Goal: Task Accomplishment & Management: Manage account settings

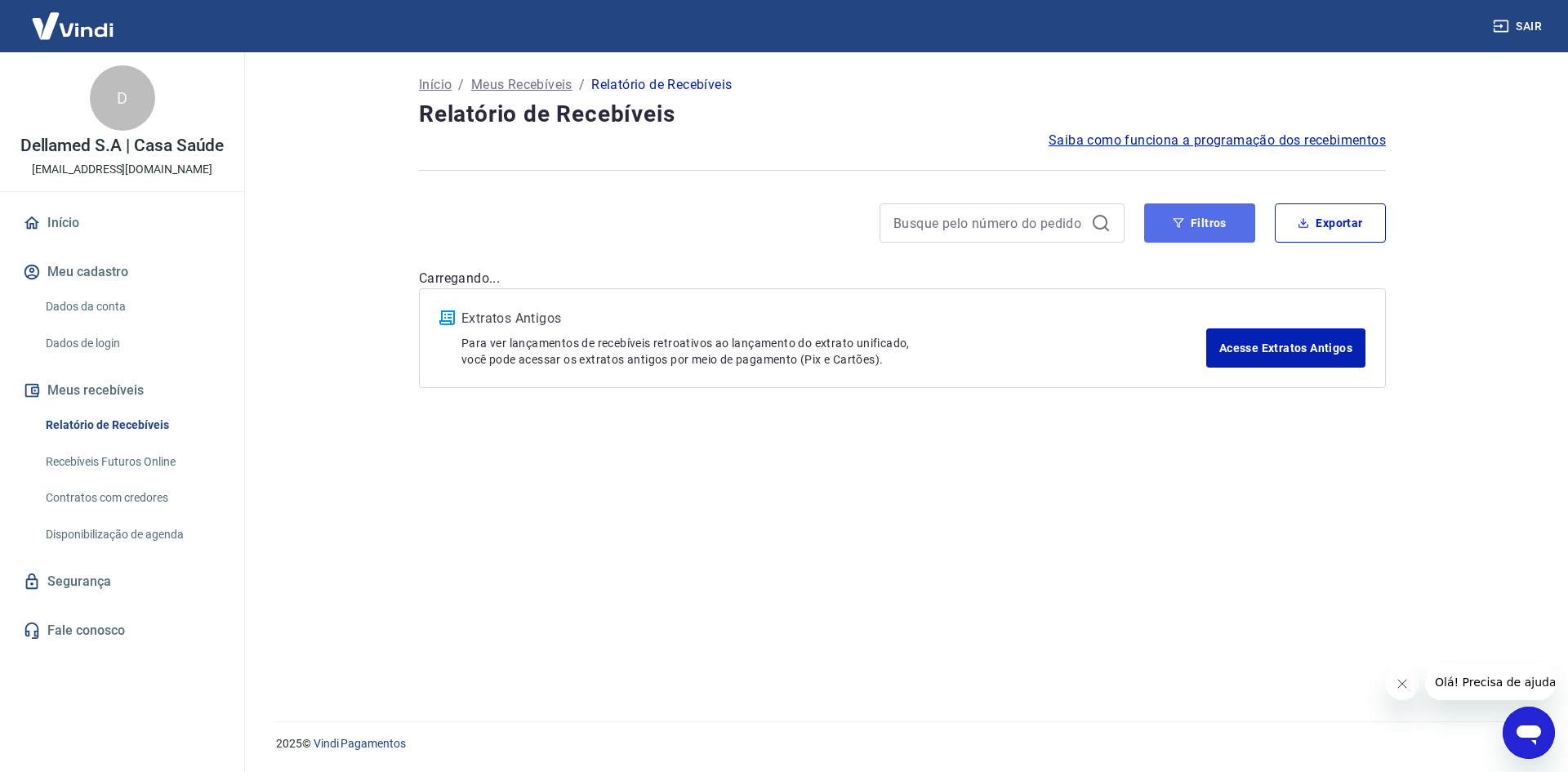
click at [1168, 220] on button "Filtros" at bounding box center [1200, 223] width 111 height 40
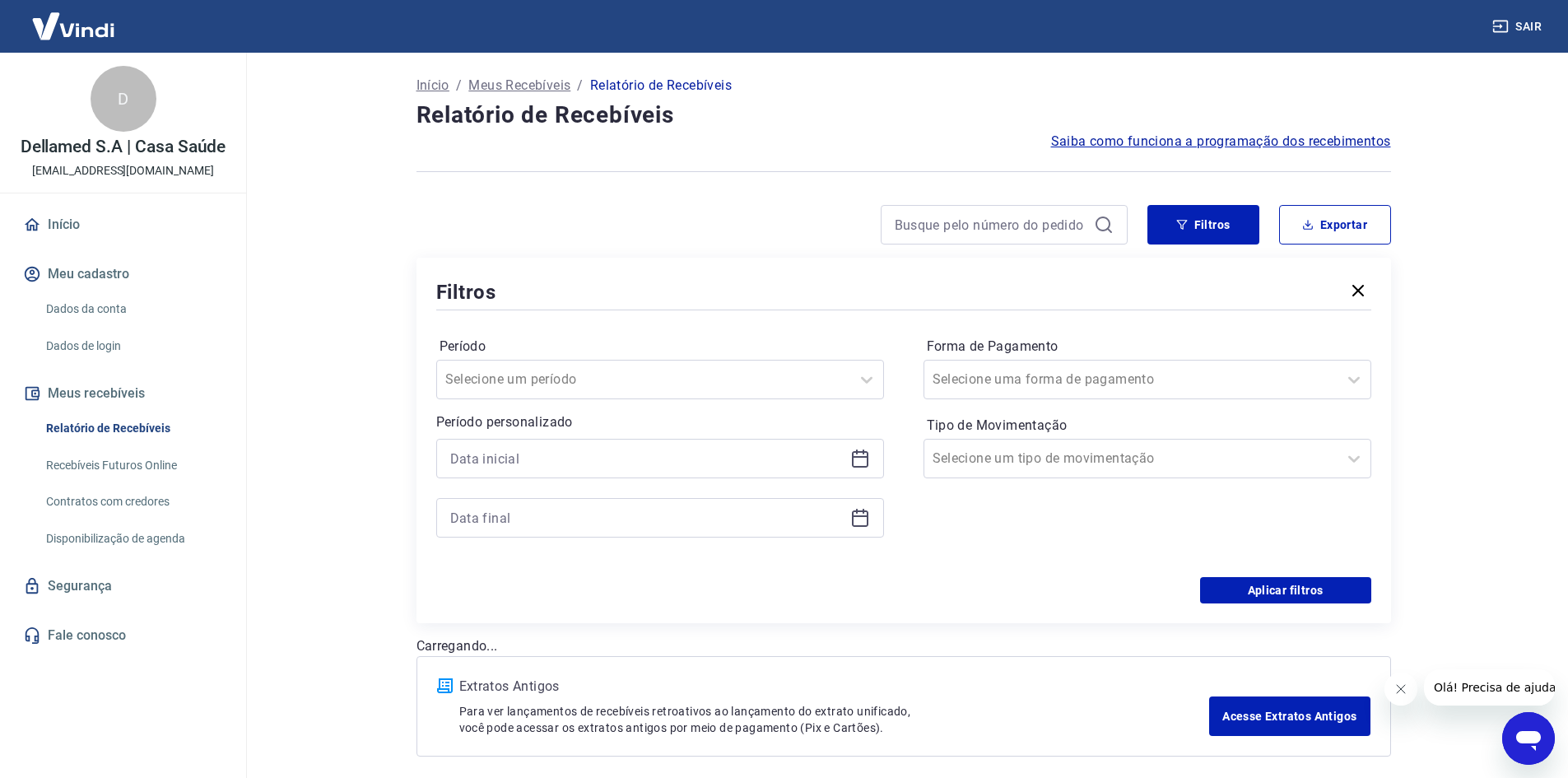
click at [868, 477] on div at bounding box center [661, 459] width 448 height 40
click at [862, 467] on icon at bounding box center [861, 460] width 17 height 17
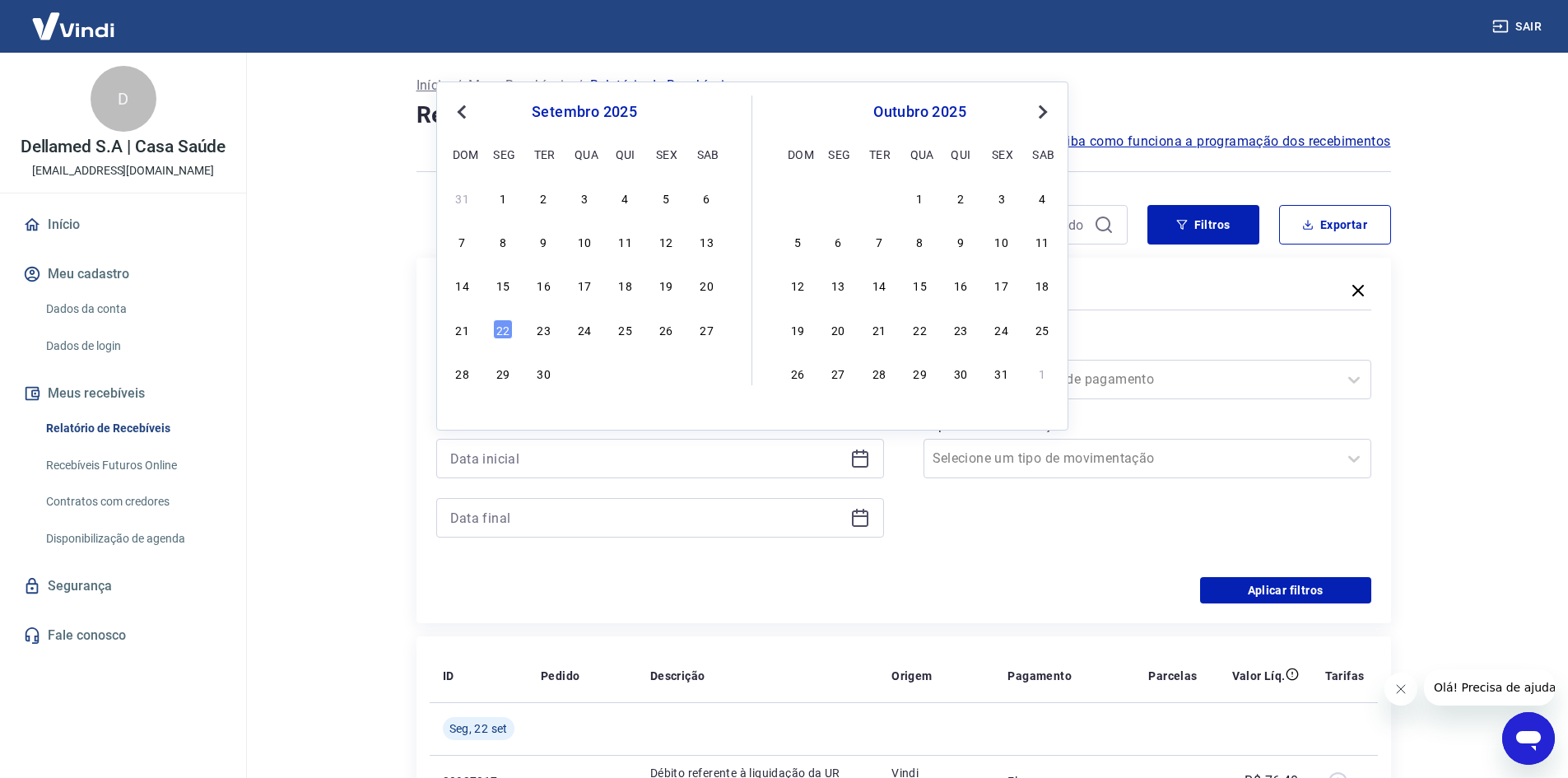
drag, startPoint x: 666, startPoint y: 284, endPoint x: 815, endPoint y: 530, distance: 287.6
click at [665, 284] on div "19" at bounding box center [666, 285] width 20 height 20
type input "[DATE]"
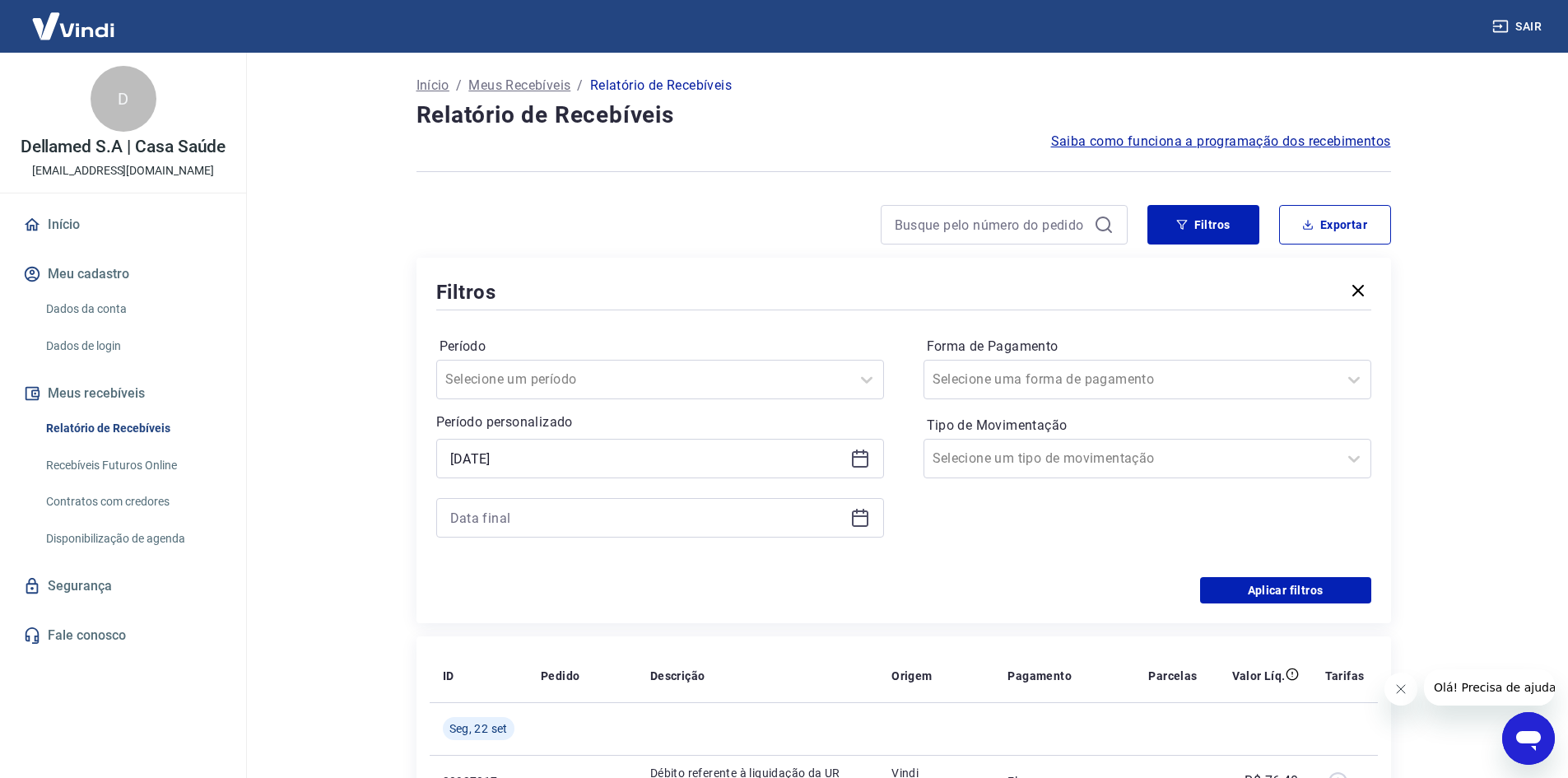
click at [862, 516] on icon at bounding box center [861, 516] width 17 height 2
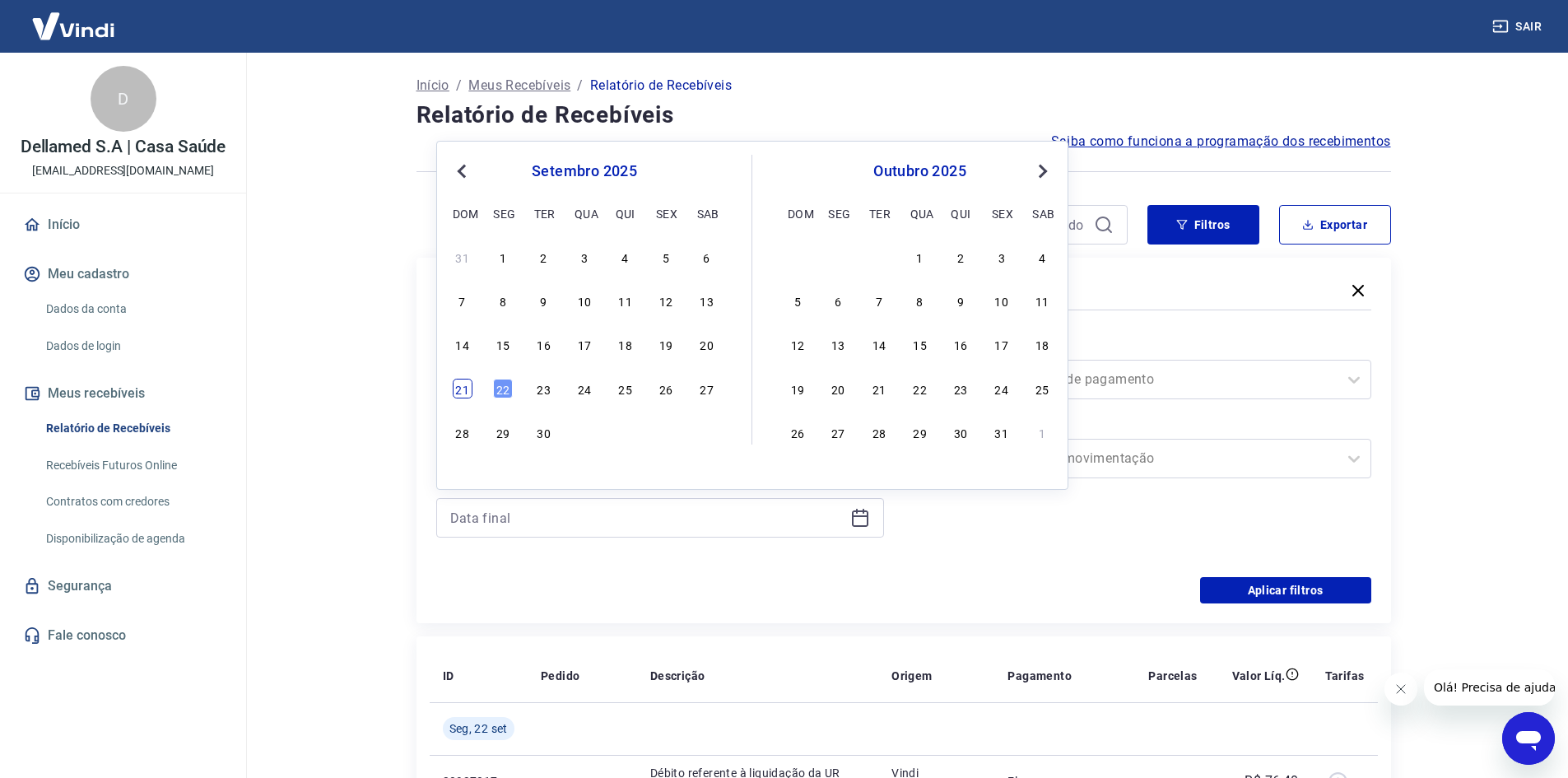
click at [469, 390] on div "21" at bounding box center [462, 389] width 20 height 20
type input "21/09/2025"
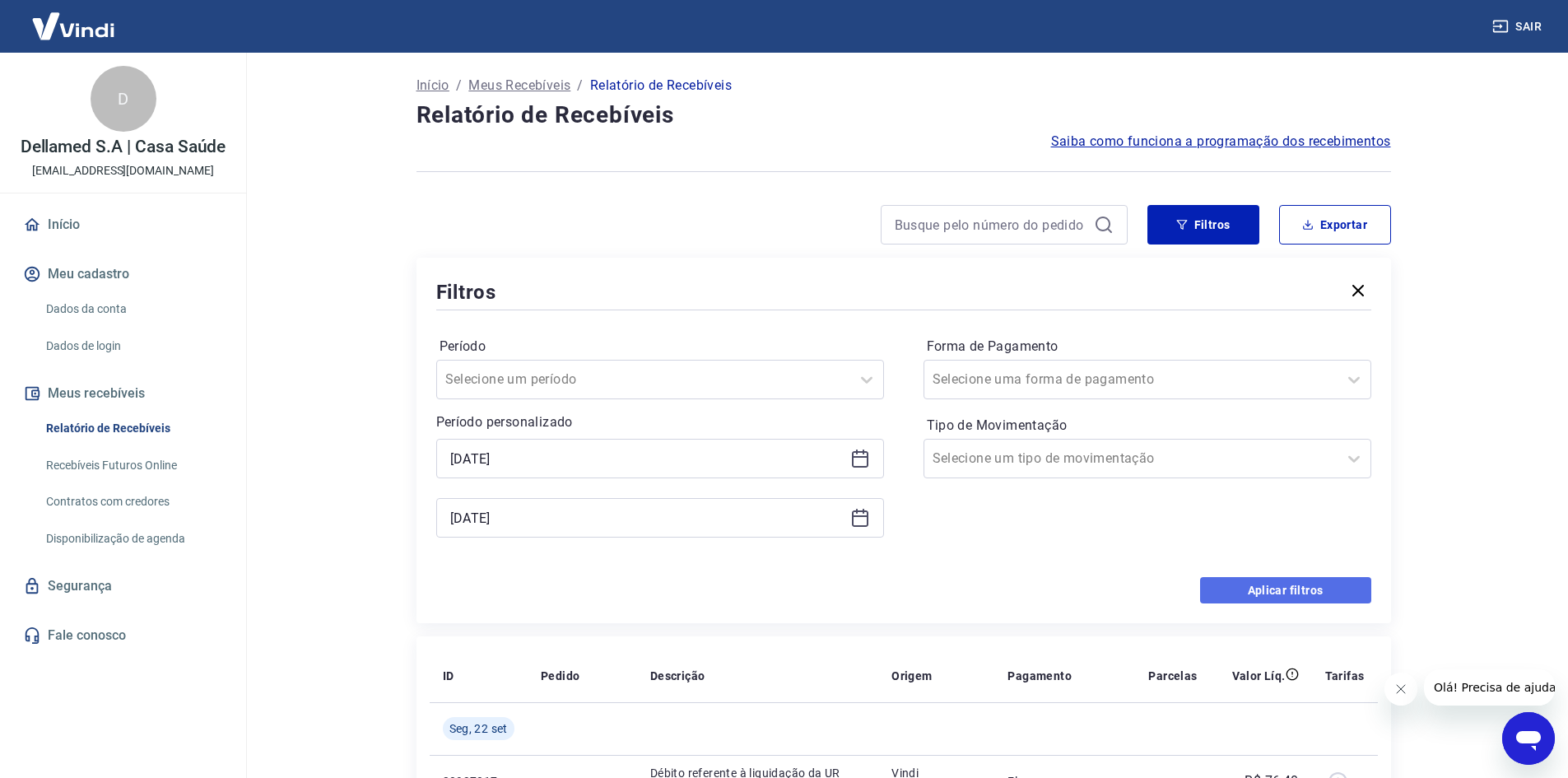
click at [1295, 586] on button "Aplicar filtros" at bounding box center [1286, 590] width 171 height 27
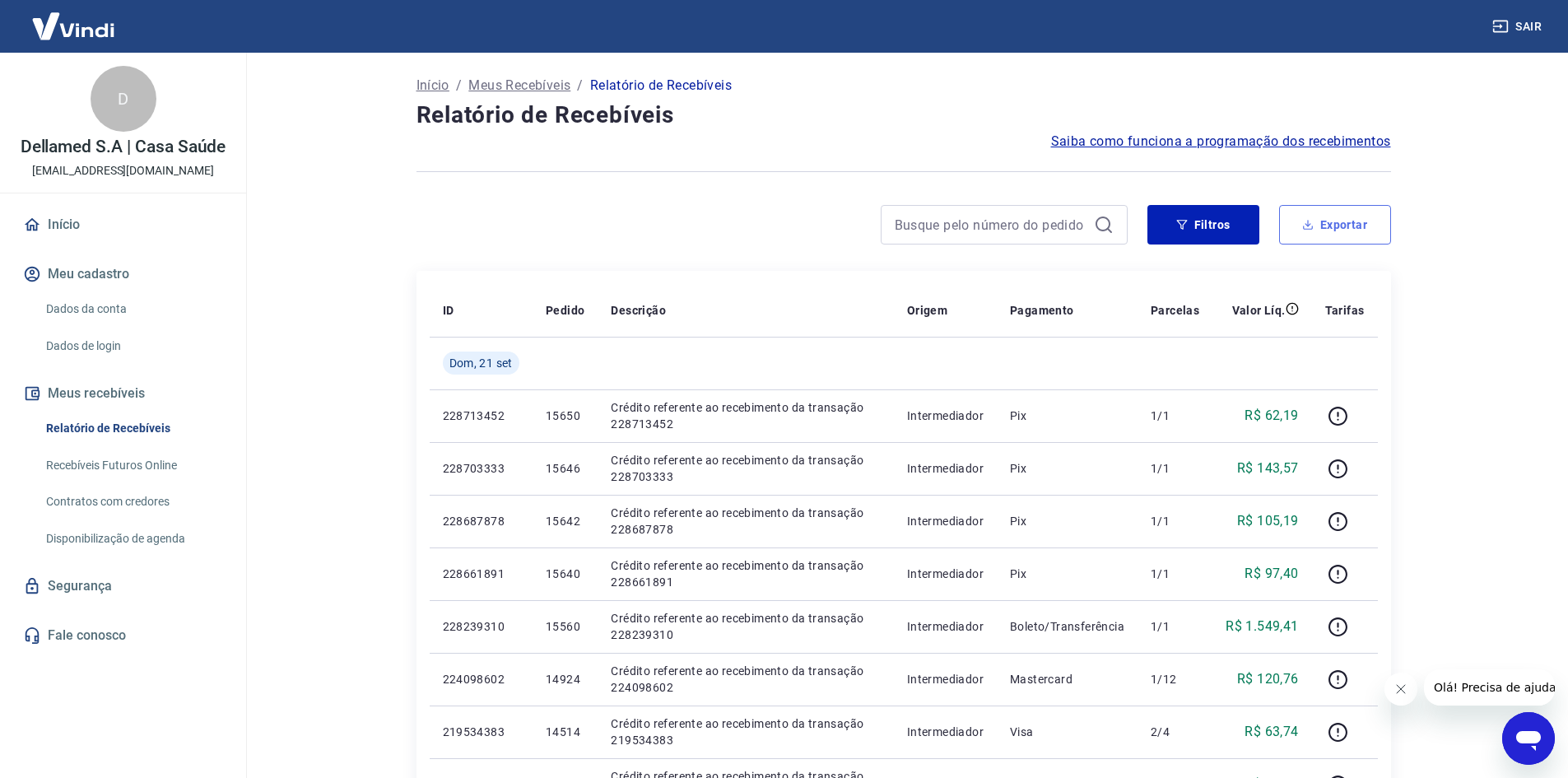
click at [1331, 232] on button "Exportar" at bounding box center [1335, 225] width 112 height 40
type input "[DATE]"
type input "21/09/2025"
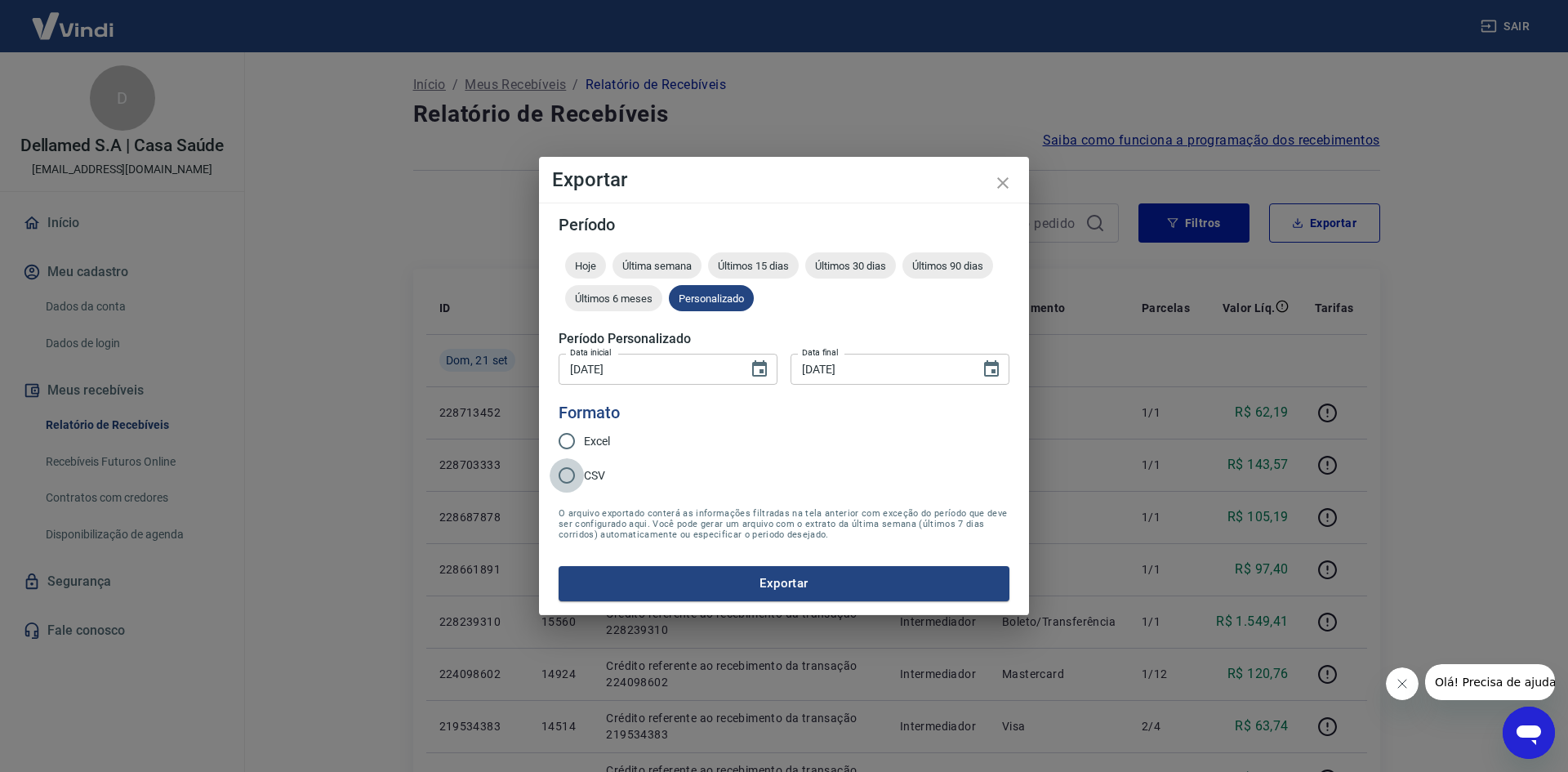
click at [576, 481] on input "CSV" at bounding box center [567, 475] width 35 height 35
radio input "true"
click at [604, 561] on form "Período Hoje Última semana Últimos 15 dias Últimos 30 dias Últimos 90 dias Últi…" at bounding box center [783, 409] width 450 height 384
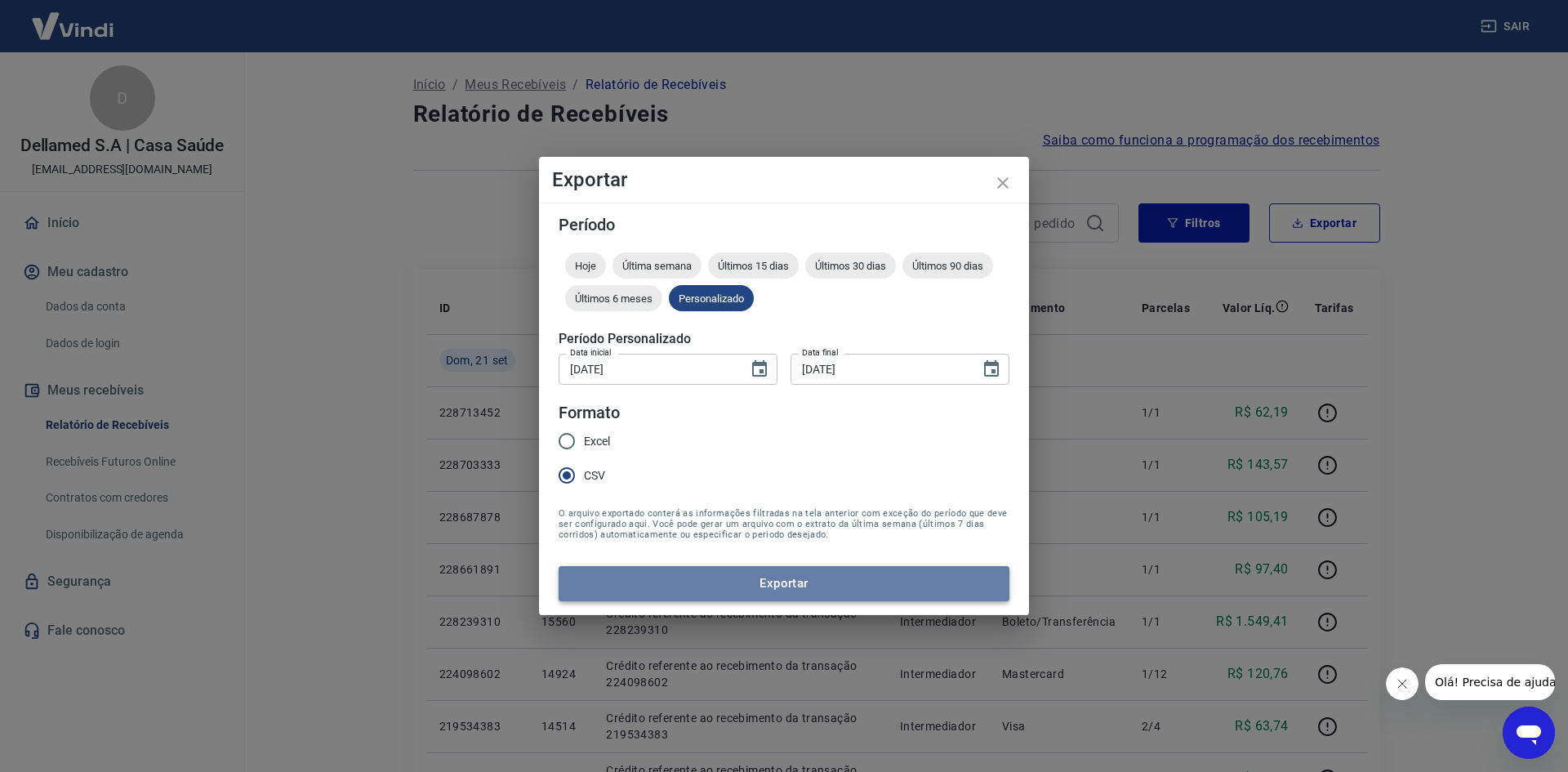
click at [614, 587] on button "Exportar" at bounding box center [783, 583] width 450 height 35
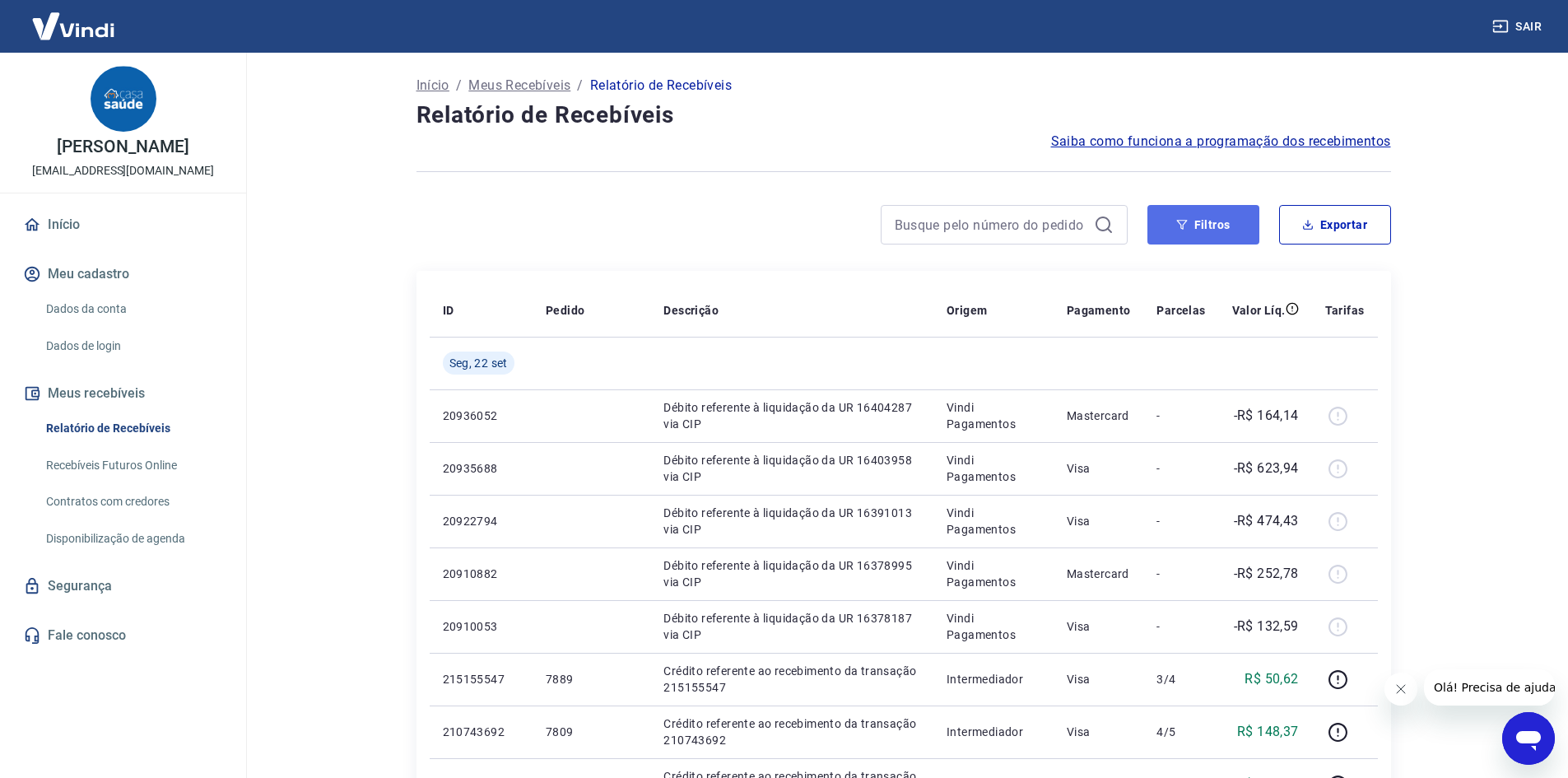
click at [1191, 234] on button "Filtros" at bounding box center [1204, 225] width 112 height 40
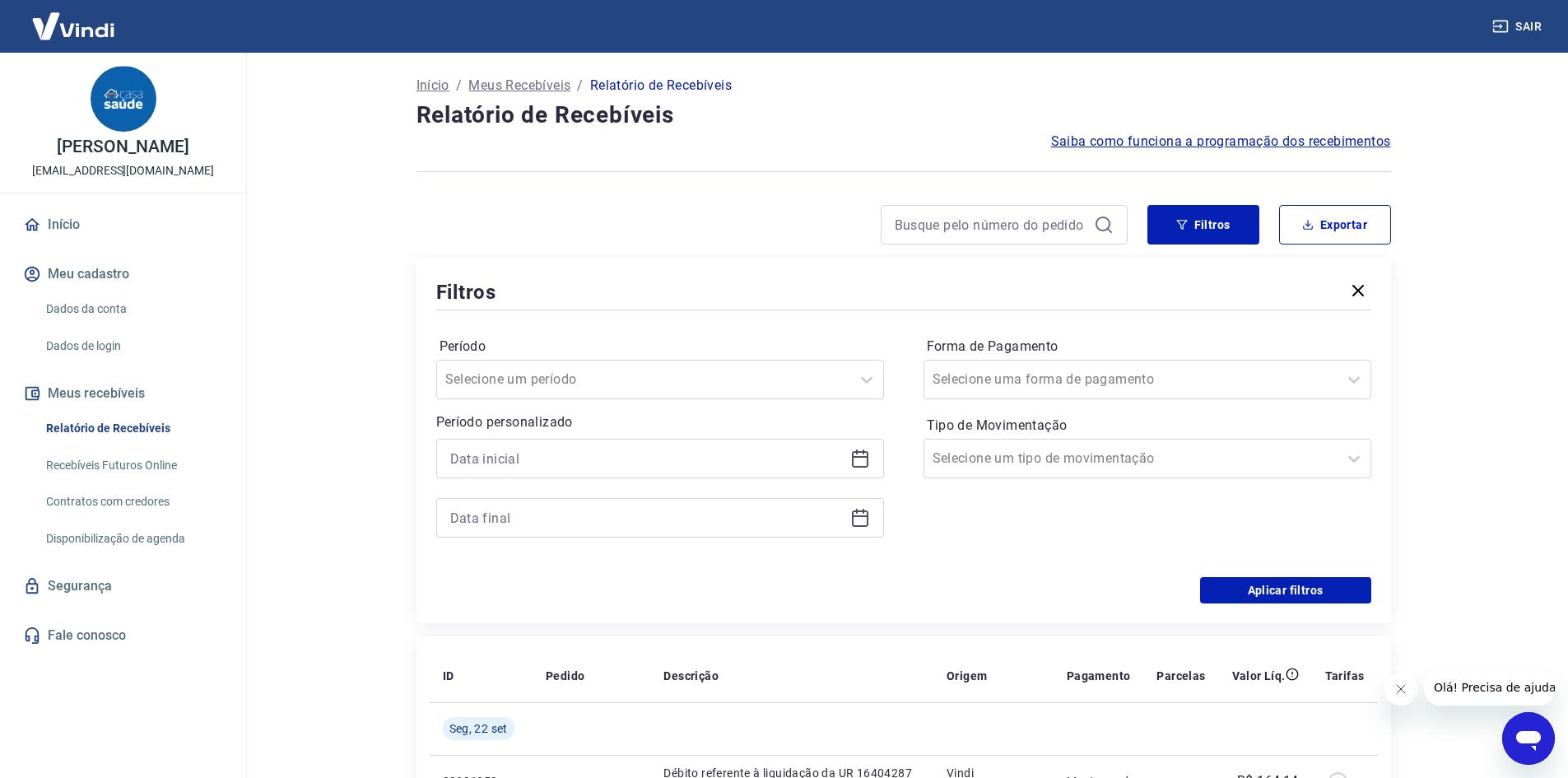
click at [872, 455] on div at bounding box center [661, 459] width 448 height 40
click at [849, 453] on div at bounding box center [661, 459] width 448 height 40
click at [845, 468] on div at bounding box center [661, 459] width 448 height 40
click at [856, 462] on icon at bounding box center [861, 459] width 20 height 20
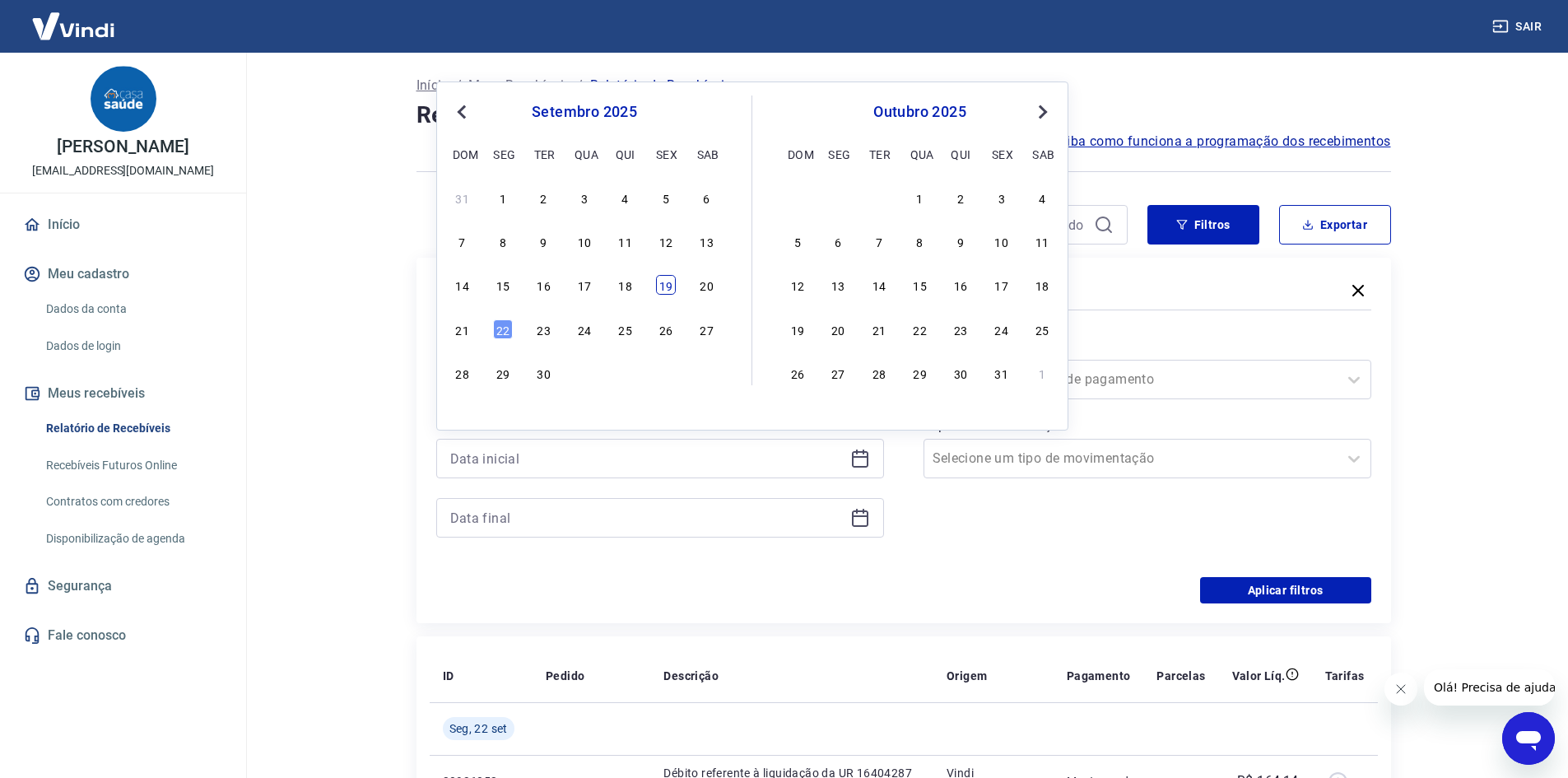
click at [658, 281] on div "19" at bounding box center [666, 285] width 20 height 20
click at [658, 281] on div "Filtros" at bounding box center [904, 291] width 935 height 29
type input "[DATE]"
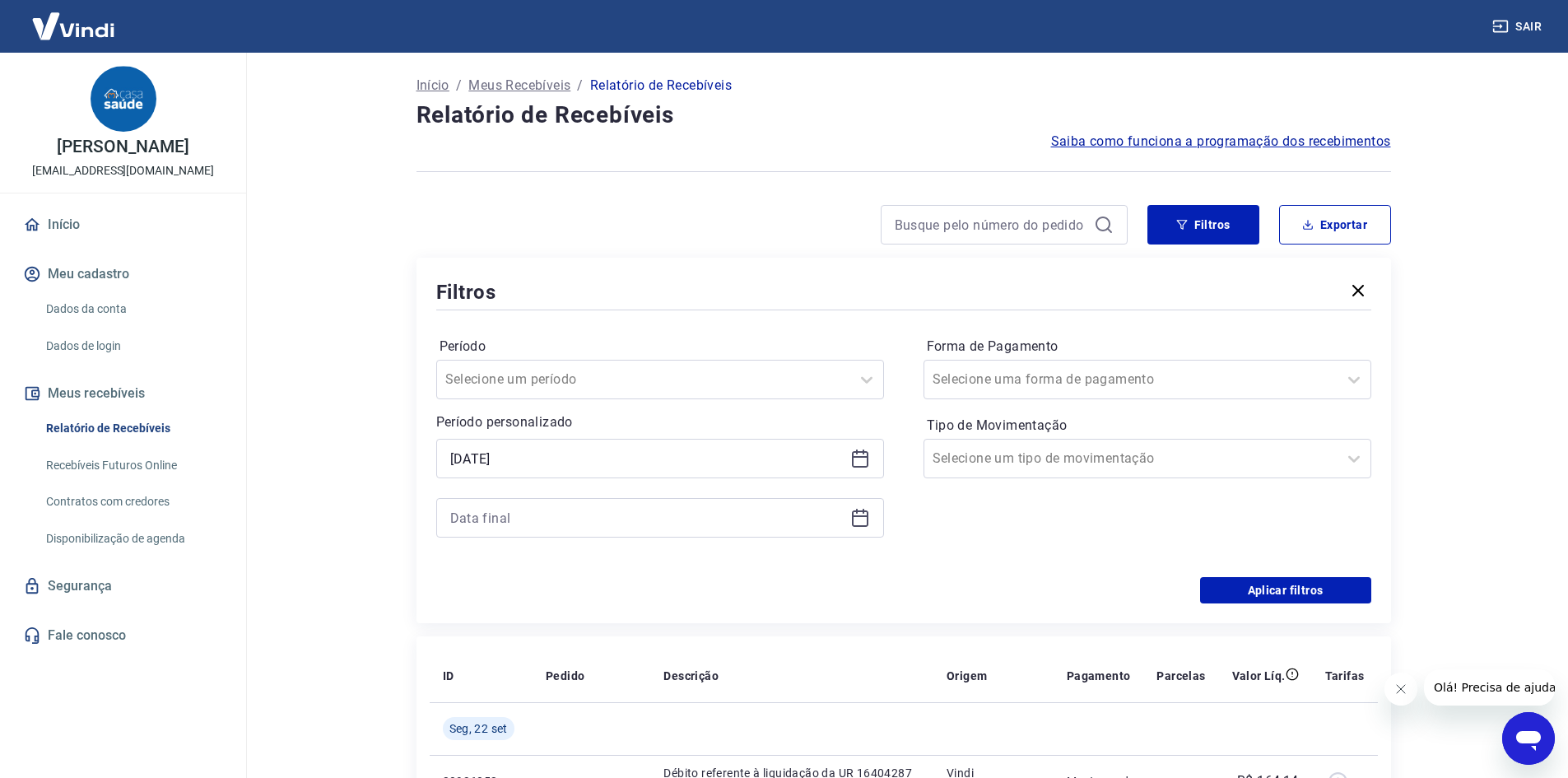
click at [860, 519] on icon at bounding box center [861, 518] width 20 height 20
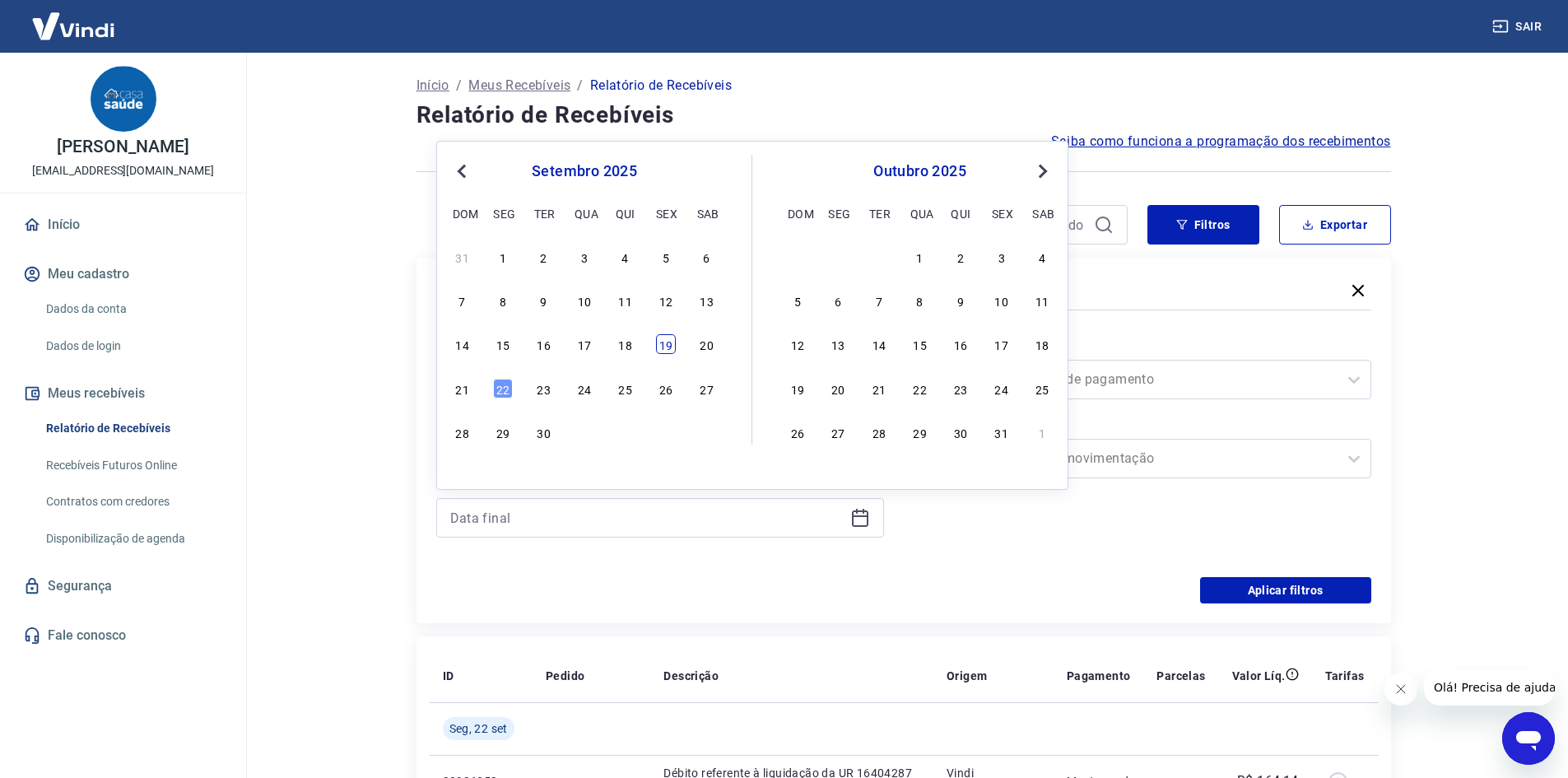
click at [667, 340] on div "19" at bounding box center [666, 345] width 20 height 20
click at [667, 340] on label "Período" at bounding box center [661, 347] width 442 height 20
type input "[DATE]"
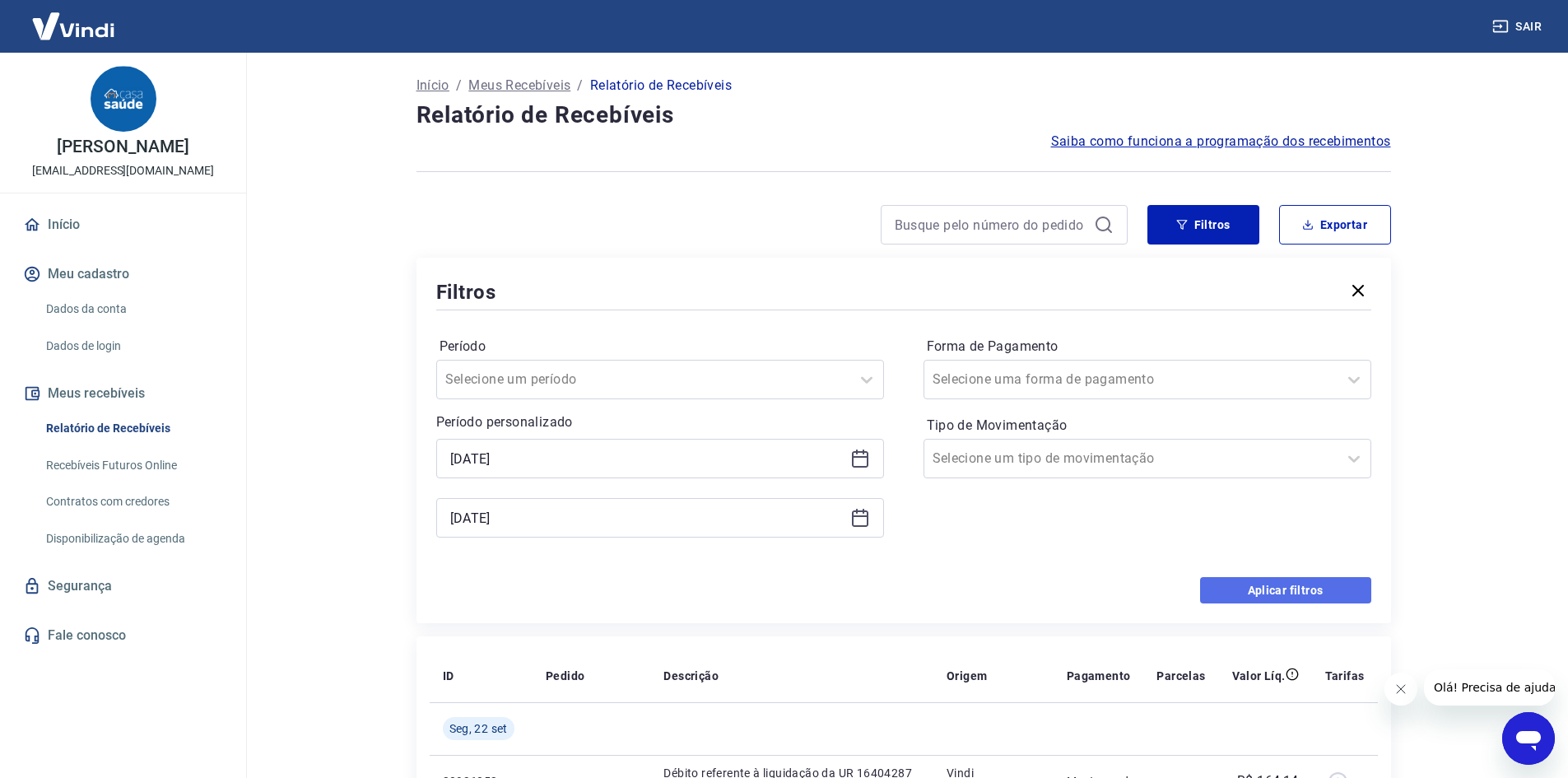
click at [1331, 590] on button "Aplicar filtros" at bounding box center [1286, 590] width 171 height 27
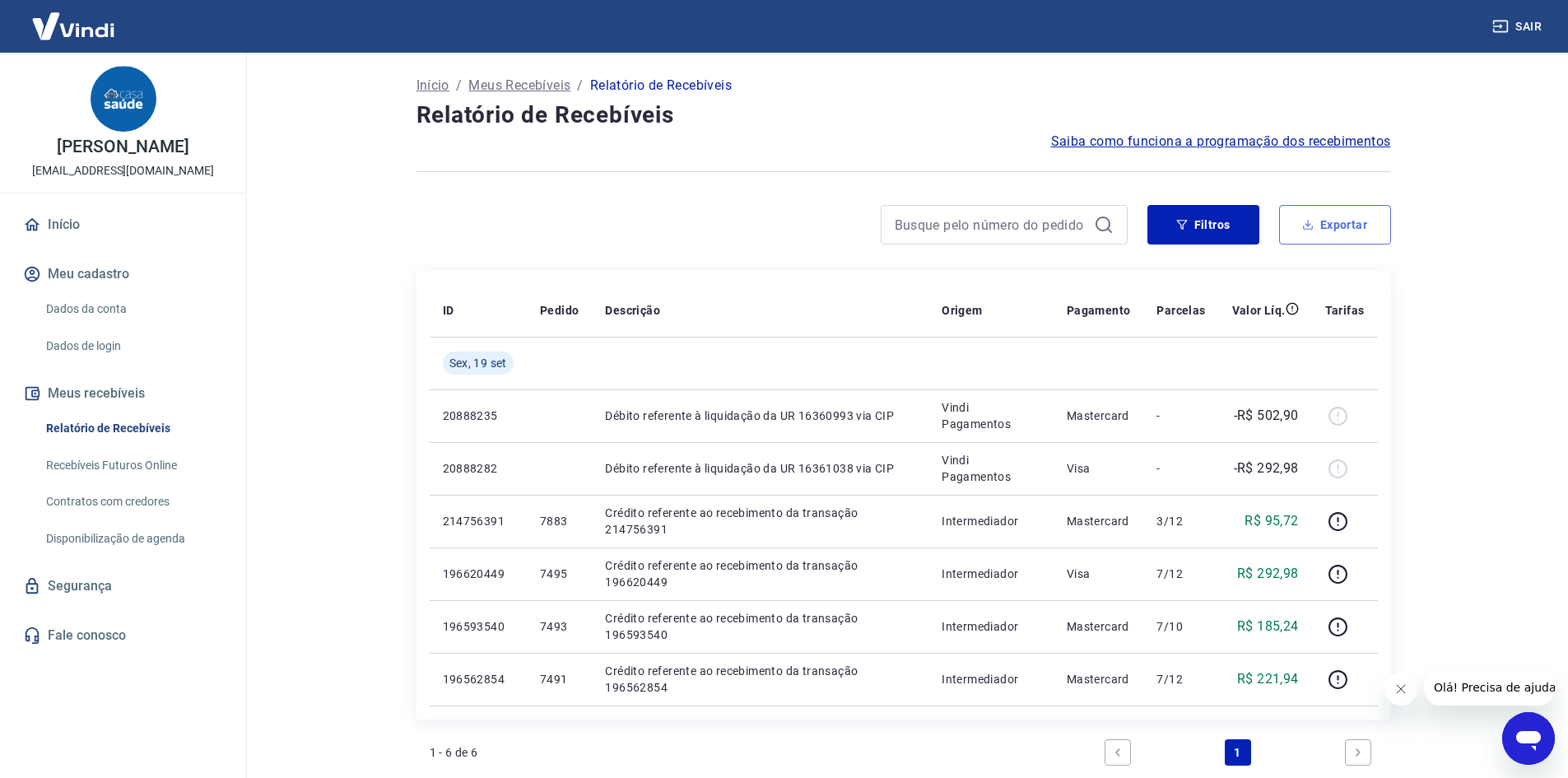
click at [1357, 209] on button "Exportar" at bounding box center [1335, 225] width 112 height 40
type input "[DATE]"
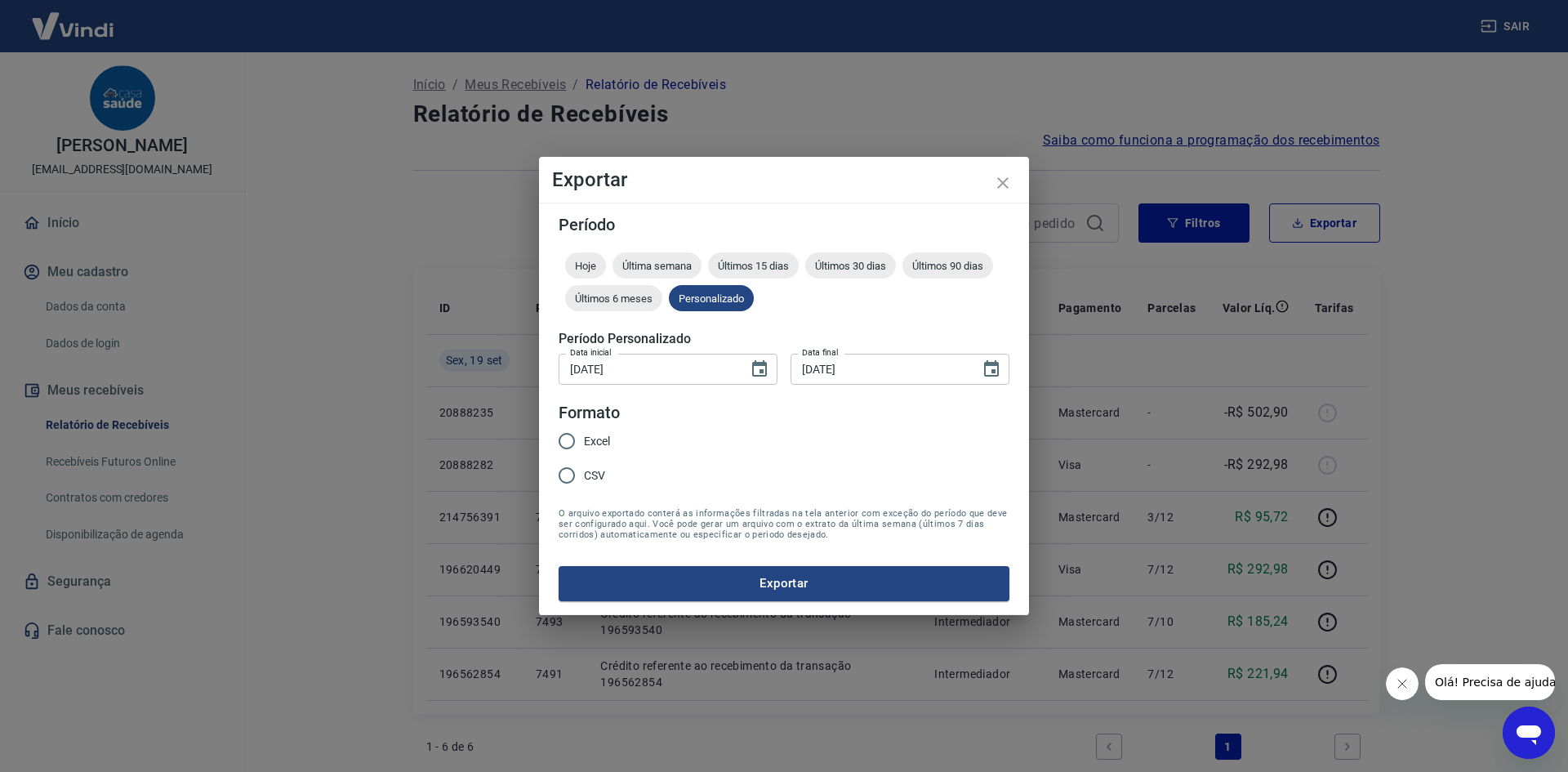
click at [559, 486] on input "CSV" at bounding box center [567, 475] width 35 height 35
radio input "true"
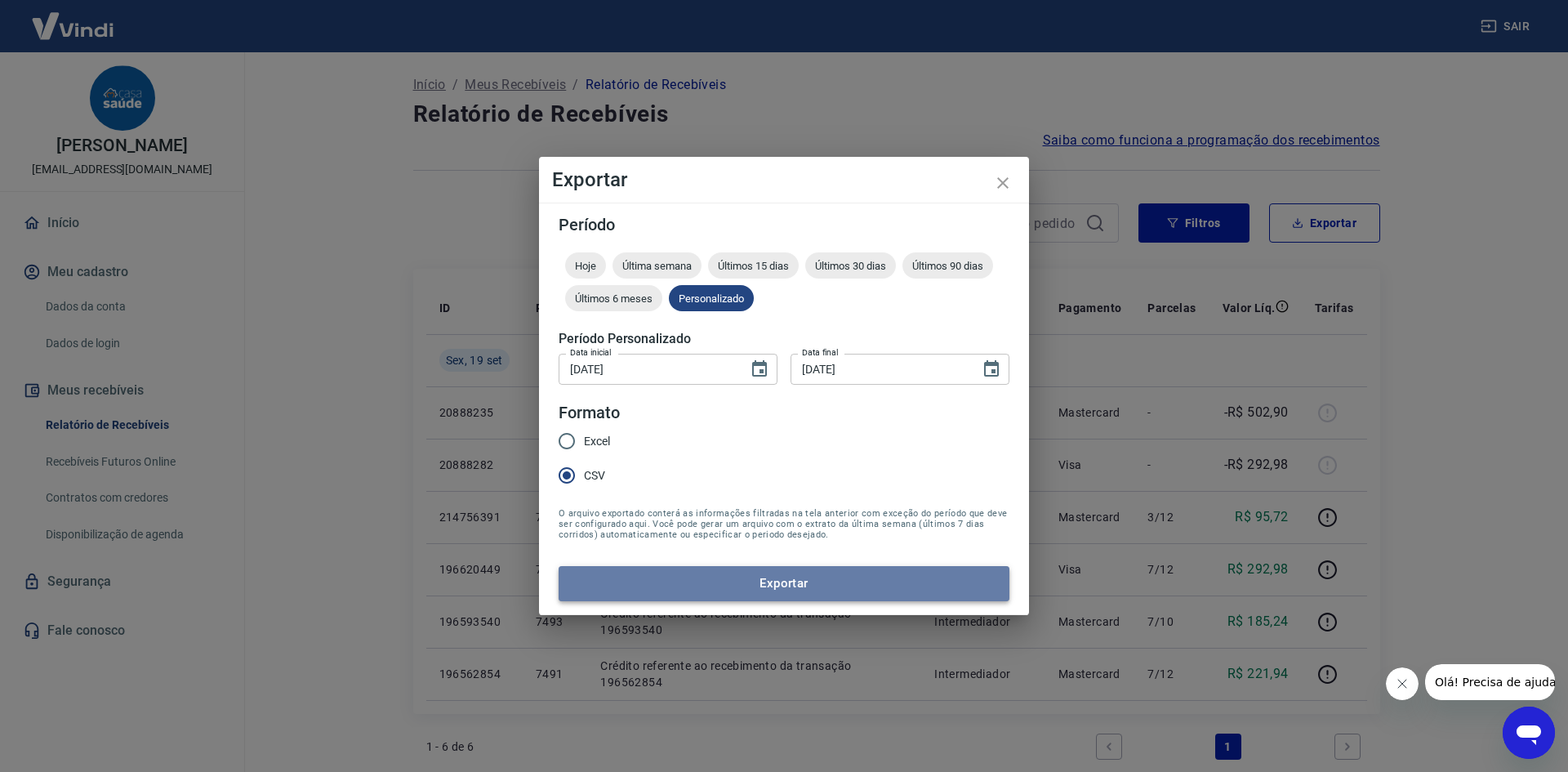
click at [600, 587] on button "Exportar" at bounding box center [783, 583] width 450 height 35
